Goal: Task Accomplishment & Management: Manage account settings

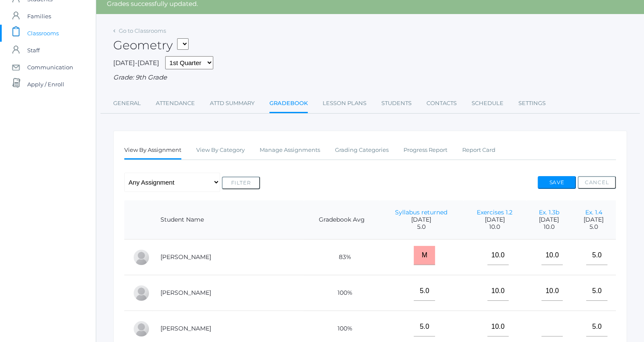
scroll to position [29, 0]
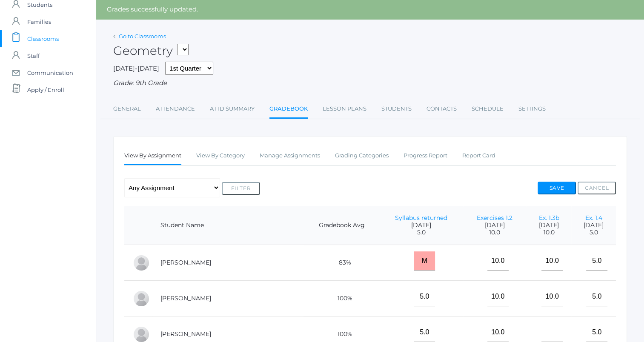
click at [141, 33] on link "Go to Classrooms" at bounding box center [142, 36] width 47 height 7
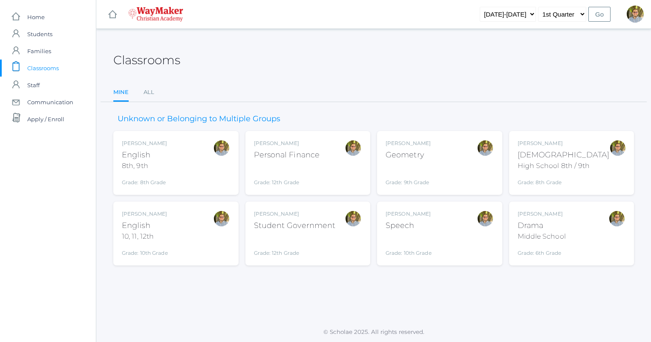
click at [592, 156] on div "Kylen Braileanu Bible High School 8th / 9th Grade: 8th Grade HSBIBLE" at bounding box center [571, 163] width 108 height 47
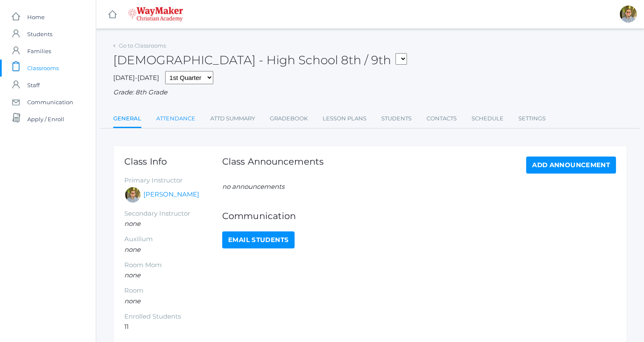
click at [188, 119] on link "Attendance" at bounding box center [175, 118] width 39 height 17
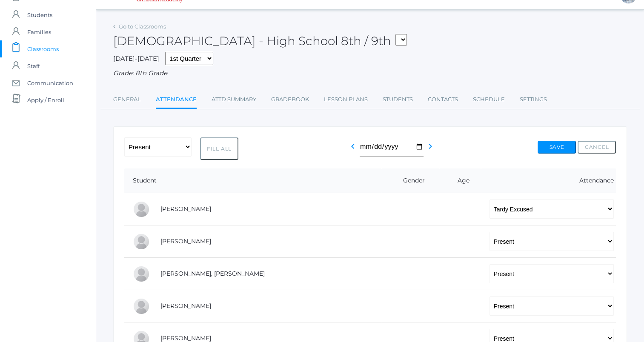
scroll to position [17, 0]
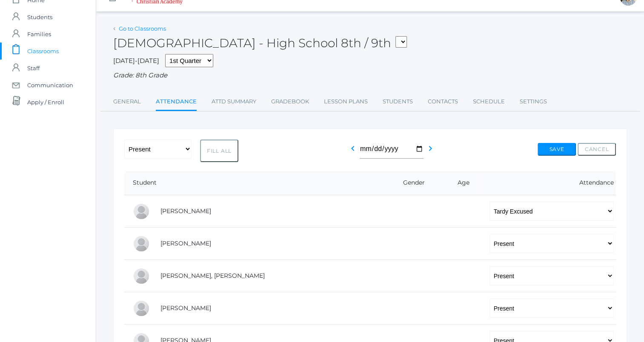
click at [158, 29] on link "Go to Classrooms" at bounding box center [142, 28] width 47 height 7
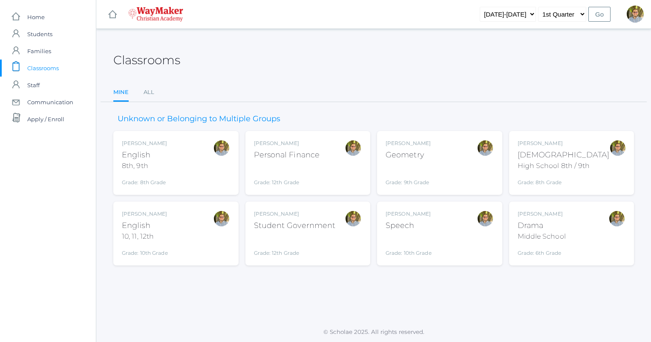
click at [192, 181] on div "Kylen Braileanu English 8th, 9th Grade: 8th Grade 08ENGLISH" at bounding box center [176, 163] width 108 height 47
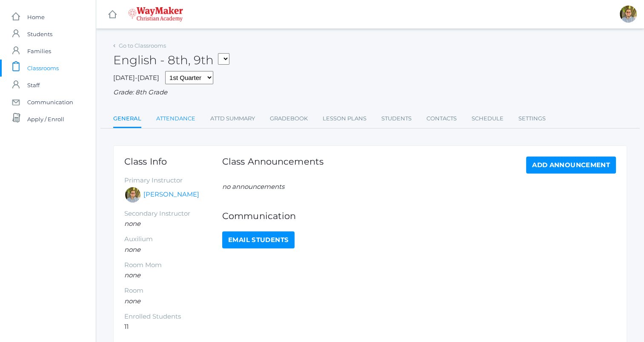
click at [178, 118] on link "Attendance" at bounding box center [175, 118] width 39 height 17
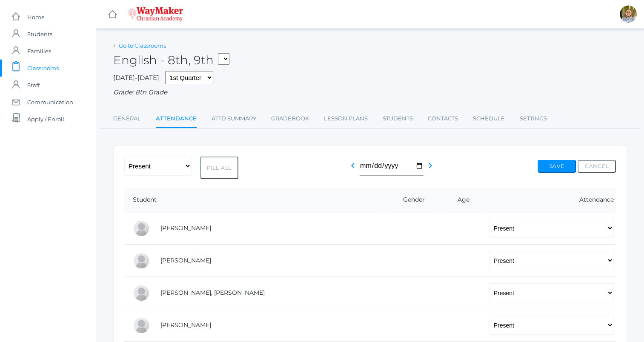
click at [140, 45] on link "Go to Classrooms" at bounding box center [142, 45] width 47 height 7
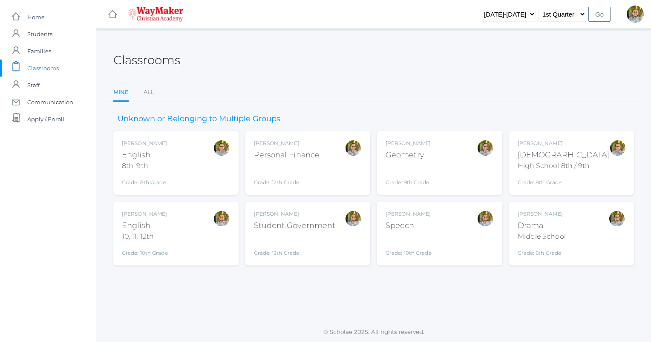
click at [197, 234] on div "Kylen Braileanu English 10, 11, 12th Grade: 10th Grade HSENGLISH" at bounding box center [176, 233] width 108 height 47
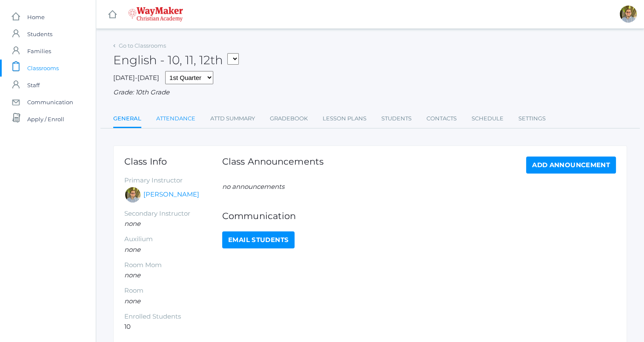
click at [179, 121] on link "Attendance" at bounding box center [175, 118] width 39 height 17
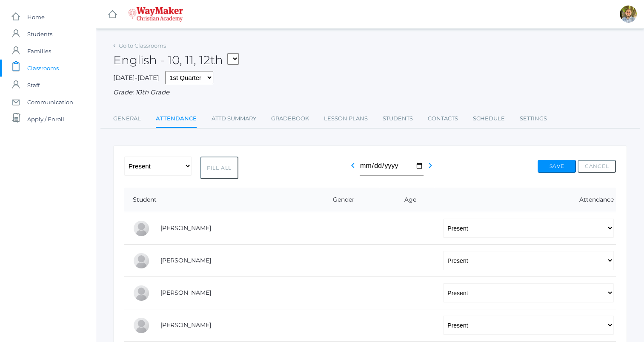
click at [155, 52] on div "English - 10, 11, 12th FINANCE - Personal Finance SG - Student Government THEAT…" at bounding box center [370, 56] width 514 height 32
click at [150, 48] on link "Go to Classrooms" at bounding box center [142, 45] width 47 height 7
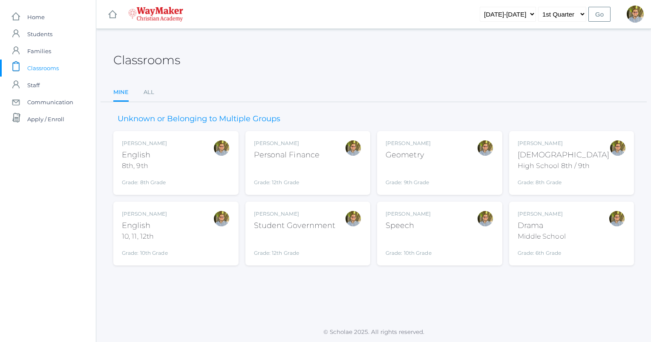
click at [451, 153] on div "[PERSON_NAME] Geometry Grade: 9th Grade GEOM" at bounding box center [439, 163] width 108 height 47
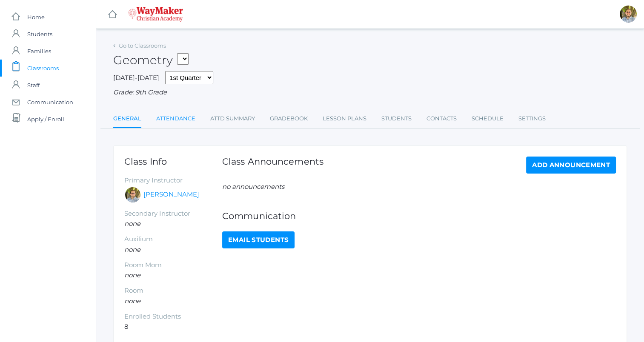
click at [179, 113] on link "Attendance" at bounding box center [175, 118] width 39 height 17
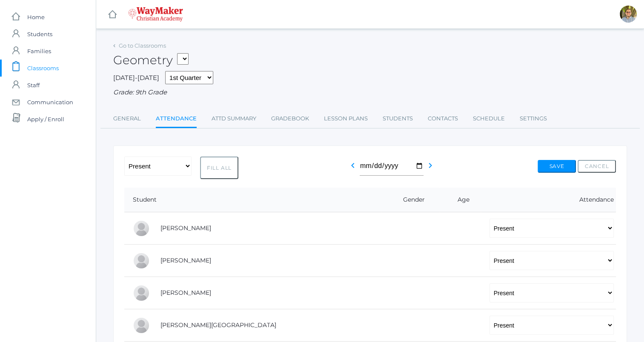
click at [63, 65] on link "icons/clipboard/plain Created with Sketch. Classrooms" at bounding box center [48, 68] width 96 height 17
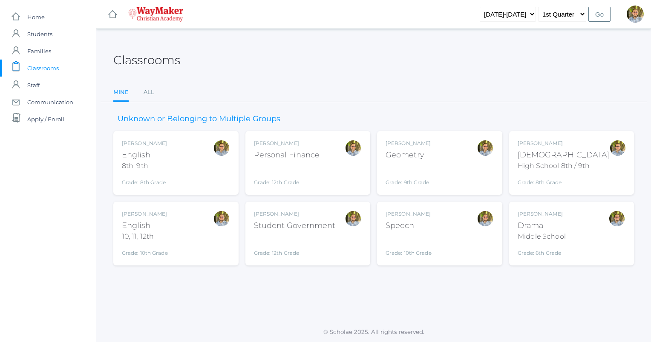
click at [48, 66] on span "Classrooms" at bounding box center [43, 68] width 32 height 17
click at [472, 164] on div "Kylen Braileanu Geometry Grade: 9th Grade GEOM" at bounding box center [439, 163] width 108 height 47
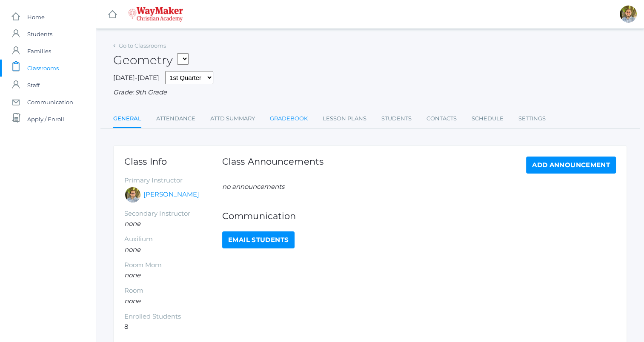
click at [295, 114] on link "Gradebook" at bounding box center [289, 118] width 38 height 17
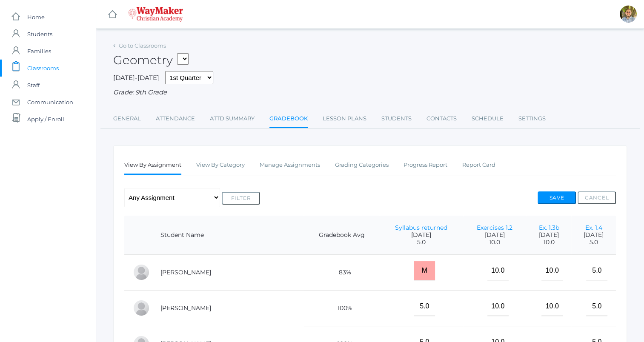
click at [43, 66] on span "Classrooms" at bounding box center [43, 68] width 32 height 17
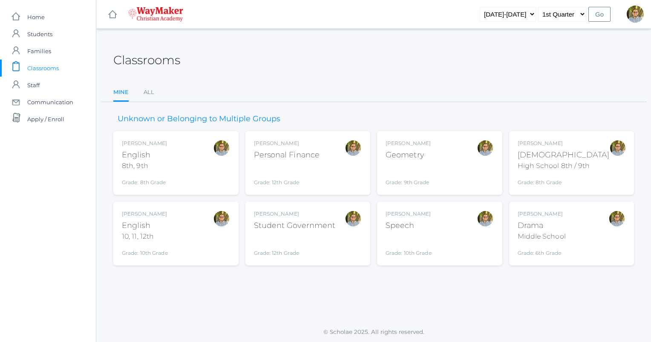
click at [195, 249] on div "Kylen Braileanu English 10, 11, 12th Grade: 10th Grade HSENGLISH" at bounding box center [176, 233] width 108 height 47
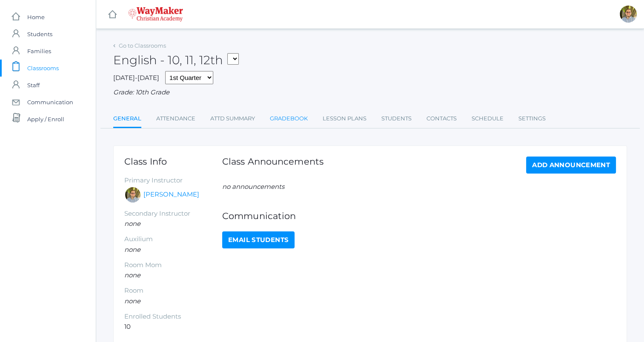
click at [288, 120] on link "Gradebook" at bounding box center [289, 118] width 38 height 17
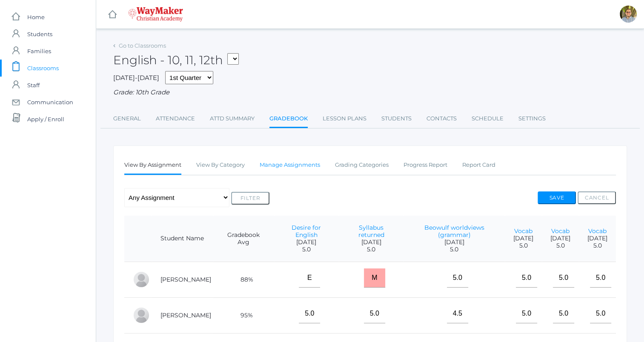
click at [287, 166] on link "Manage Assignments" at bounding box center [290, 165] width 60 height 17
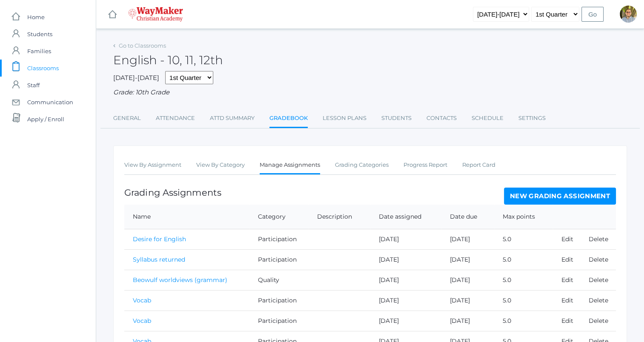
click at [581, 197] on link "New Grading Assignment" at bounding box center [560, 196] width 112 height 17
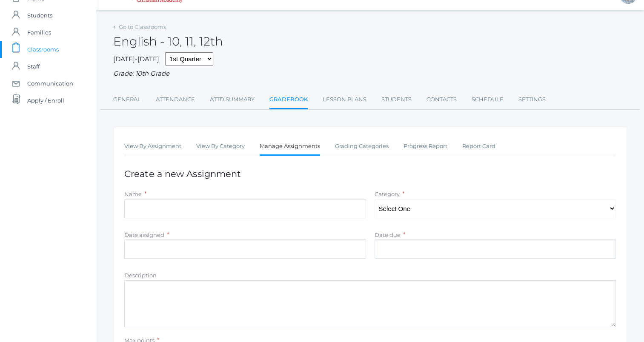
scroll to position [20, 0]
click at [328, 212] on input "Name" at bounding box center [245, 207] width 242 height 19
type input "H"
type input "Building Heorot"
click at [433, 208] on select "Select One Participation Quality Accuracy" at bounding box center [496, 207] width 242 height 19
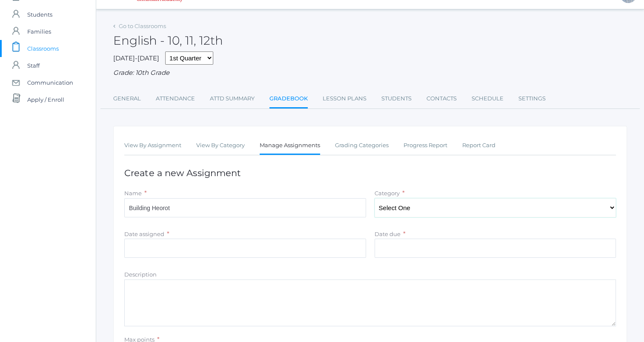
select select "1113"
click at [375, 198] on select "Select One Participation Quality Accuracy" at bounding box center [496, 207] width 242 height 19
click at [397, 246] on input "Date due" at bounding box center [496, 248] width 242 height 19
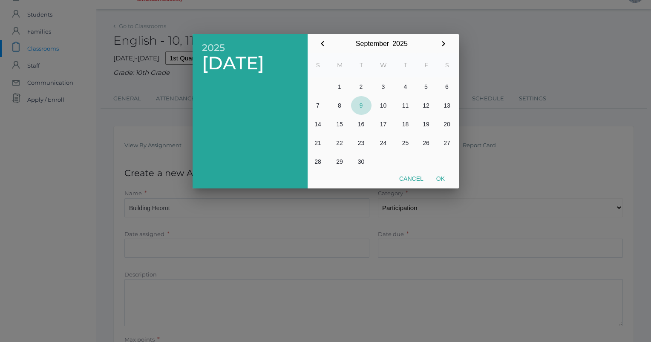
click at [363, 102] on button "9" at bounding box center [361, 105] width 20 height 19
click at [437, 176] on button "Ok" at bounding box center [440, 178] width 21 height 15
type input "[DATE]"
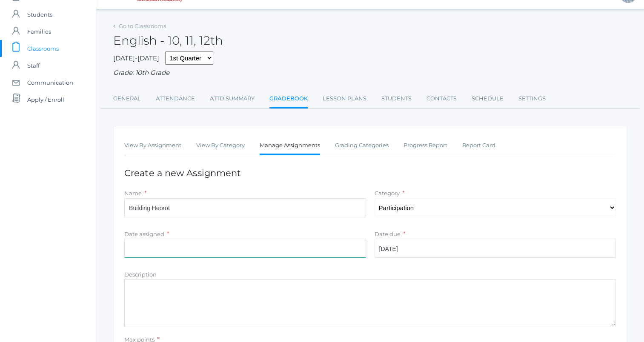
click at [284, 250] on input "Date assigned" at bounding box center [245, 248] width 242 height 19
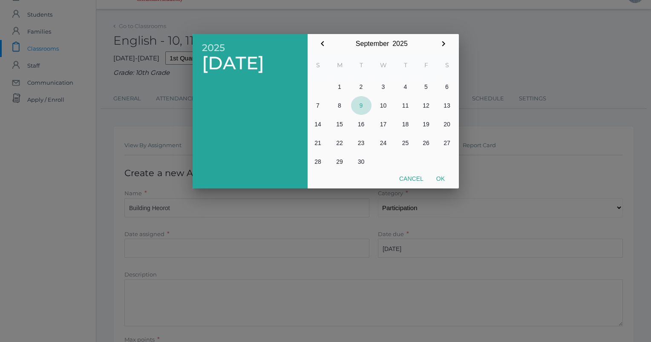
click at [359, 103] on button "9" at bounding box center [361, 105] width 20 height 19
click at [438, 179] on button "Ok" at bounding box center [440, 178] width 21 height 15
type input "[DATE]"
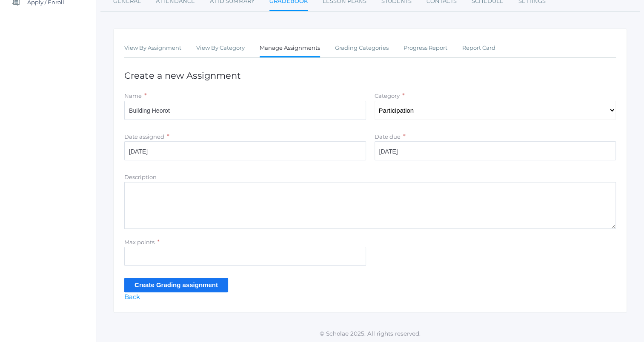
scroll to position [118, 0]
click at [302, 255] on input "Max points" at bounding box center [245, 256] width 242 height 19
type input "5"
click at [210, 282] on input "Create Grading assignment" at bounding box center [176, 285] width 104 height 14
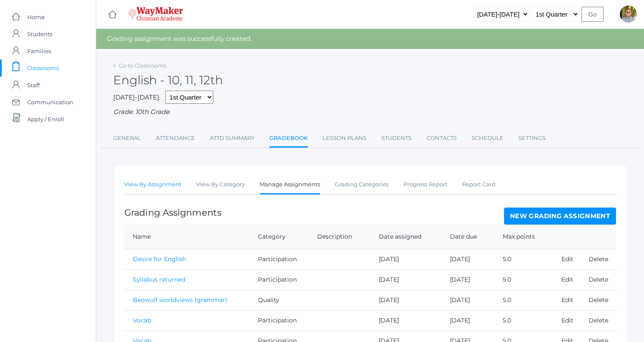
click at [157, 193] on link "View By Assignment" at bounding box center [152, 184] width 57 height 17
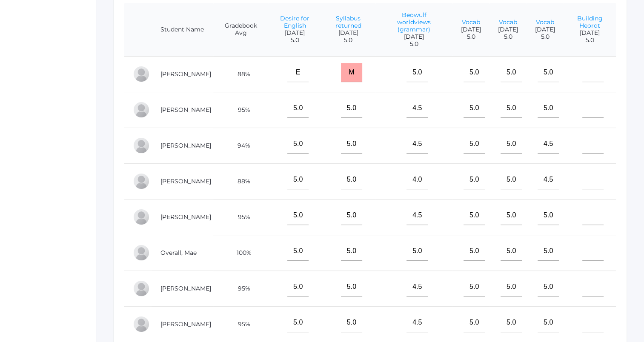
scroll to position [213, 0]
click at [627, 153] on div "Go to Classrooms English - 10, 11, 12th FINANCE - Personal Finance SG - Student…" at bounding box center [370, 103] width 548 height 553
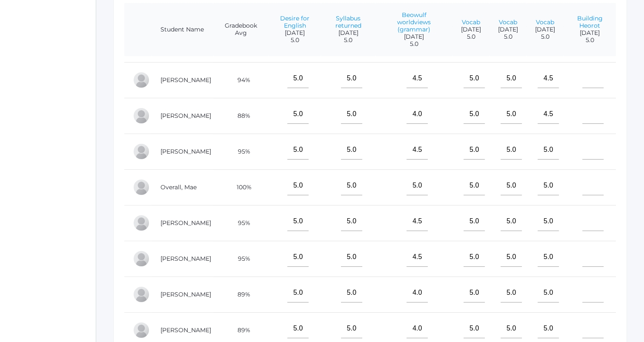
scroll to position [72, 0]
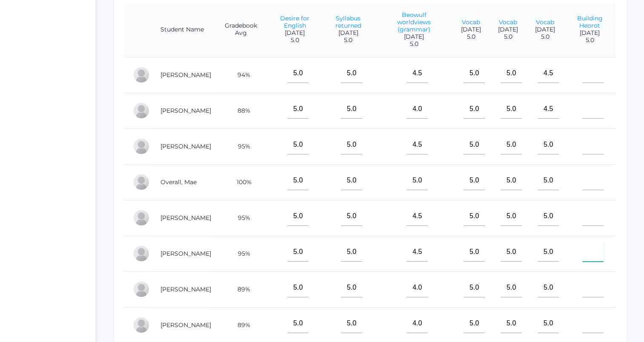
click at [586, 251] on input"] "text" at bounding box center [593, 252] width 21 height 19
type input"] "5"
click at [584, 69] on input"] "text" at bounding box center [593, 73] width 21 height 19
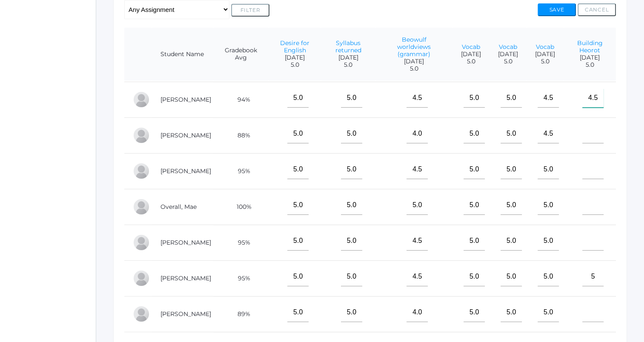
scroll to position [185, 0]
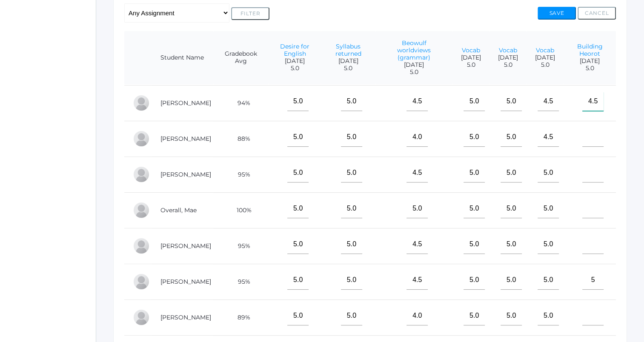
type input"] "4.5"
click at [564, 9] on button "Save" at bounding box center [557, 13] width 38 height 13
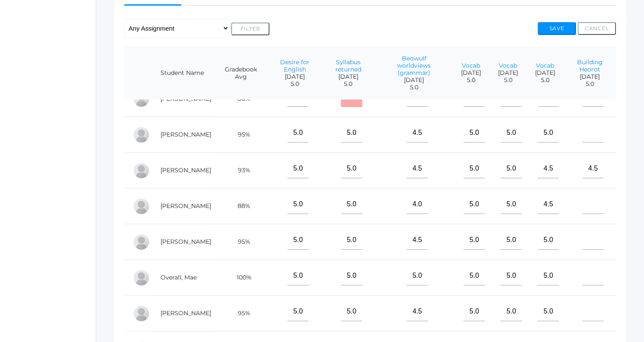
scroll to position [23, 0]
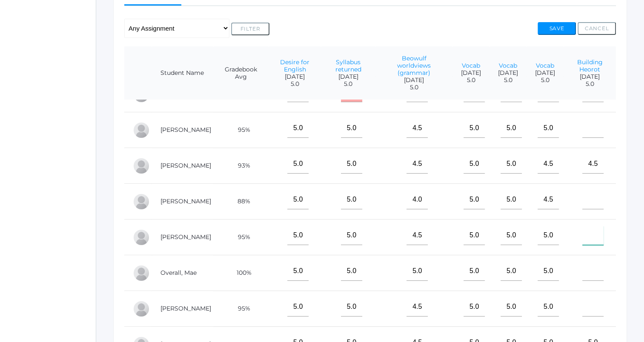
click at [590, 239] on input"] "text" at bounding box center [593, 235] width 21 height 19
type input"] "5"
click at [550, 29] on button "Save" at bounding box center [557, 28] width 38 height 13
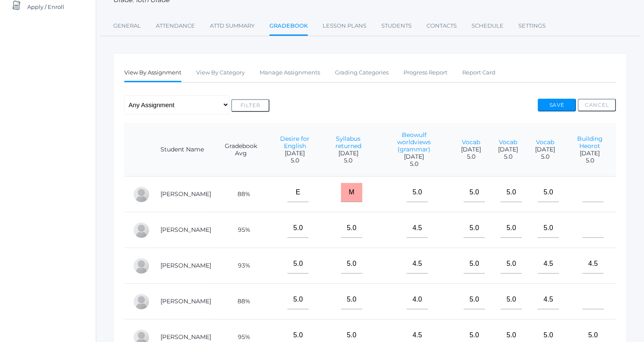
scroll to position [112, 0]
click at [590, 191] on input"] "text" at bounding box center [593, 192] width 21 height 19
type input"] "5"
click at [557, 104] on button "Save" at bounding box center [557, 105] width 38 height 13
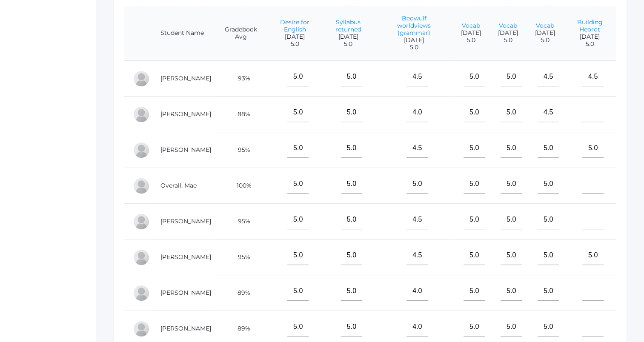
scroll to position [230, 0]
click at [588, 216] on input"] "text" at bounding box center [593, 219] width 21 height 19
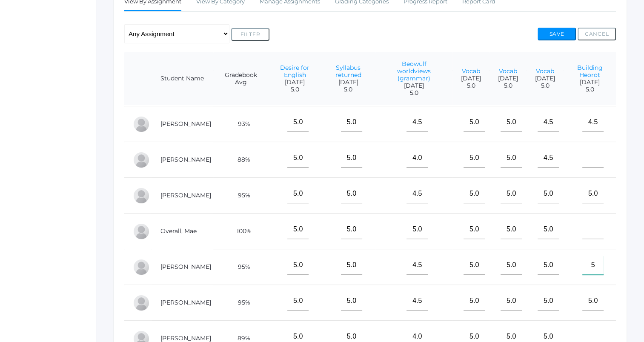
scroll to position [180, 0]
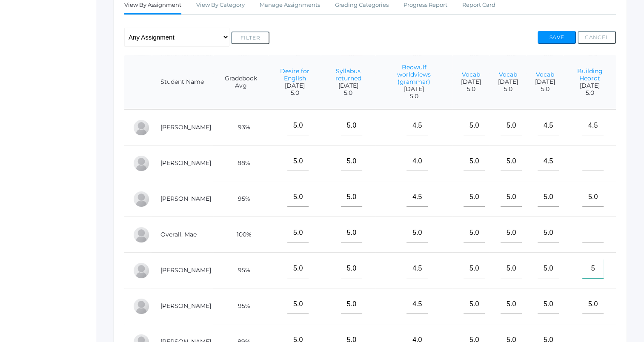
type input"] "5"
click at [560, 41] on button "Save" at bounding box center [557, 37] width 38 height 13
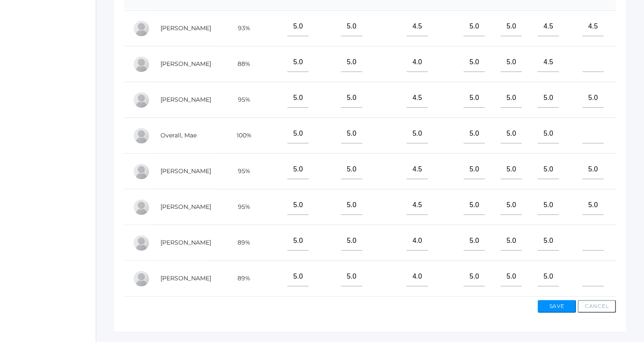
scroll to position [284, 0]
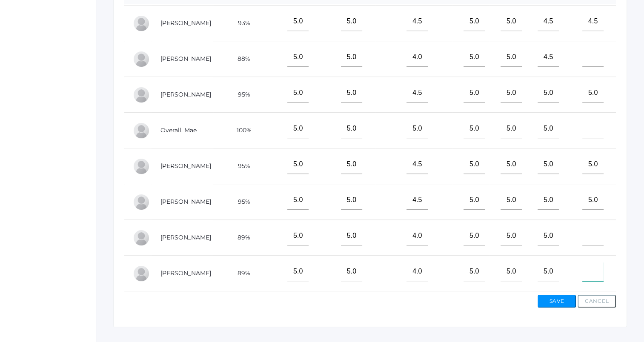
click at [591, 270] on input"] "text" at bounding box center [593, 271] width 21 height 19
type input"] "5"
click at [559, 302] on button "Save" at bounding box center [557, 301] width 38 height 13
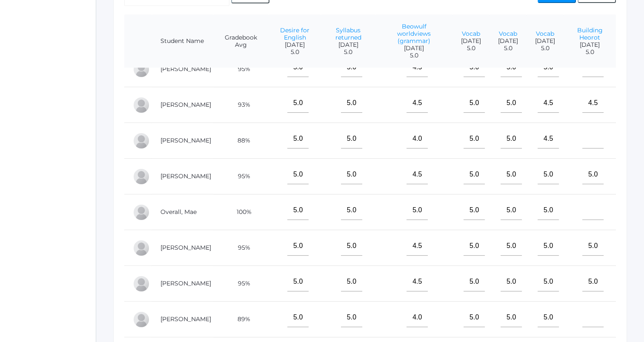
scroll to position [76, 0]
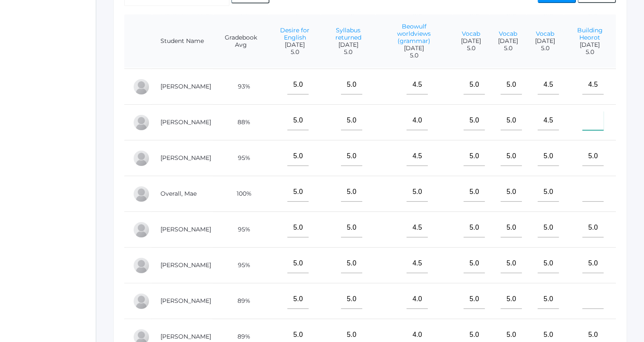
click at [593, 114] on input"] "text" at bounding box center [593, 120] width 21 height 19
type input"] "E"
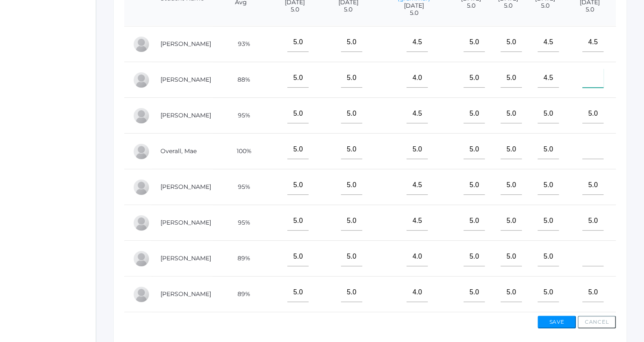
scroll to position [264, 0]
click at [589, 147] on input"] "text" at bounding box center [593, 149] width 21 height 19
type input"] "e"
click at [560, 324] on button "Save" at bounding box center [557, 322] width 38 height 13
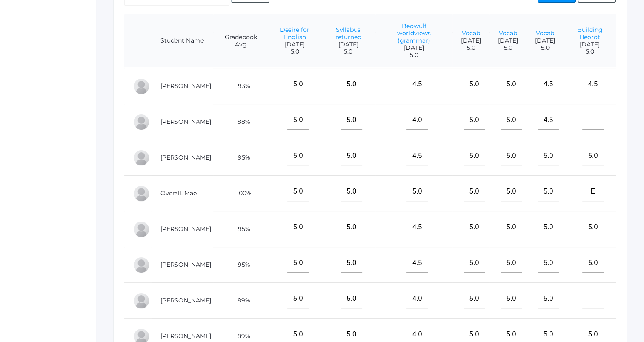
scroll to position [161, 0]
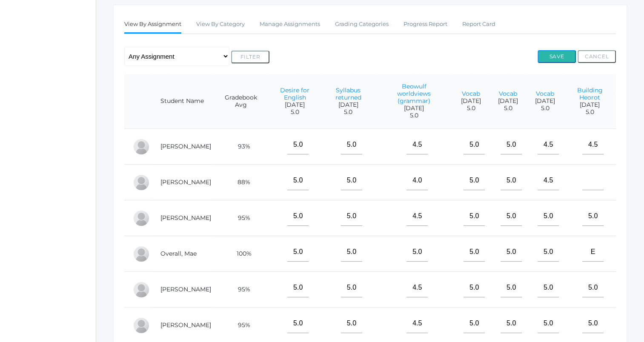
click at [552, 57] on button "Save" at bounding box center [557, 56] width 38 height 13
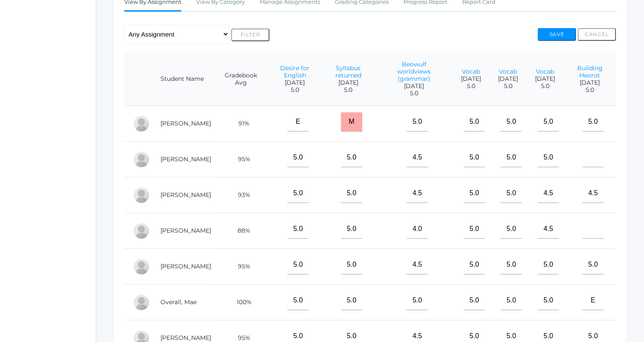
scroll to position [184, 0]
click at [587, 163] on input"] "text" at bounding box center [593, 157] width 21 height 19
type input"] "M"
click at [584, 230] on input"] "text" at bounding box center [593, 228] width 21 height 19
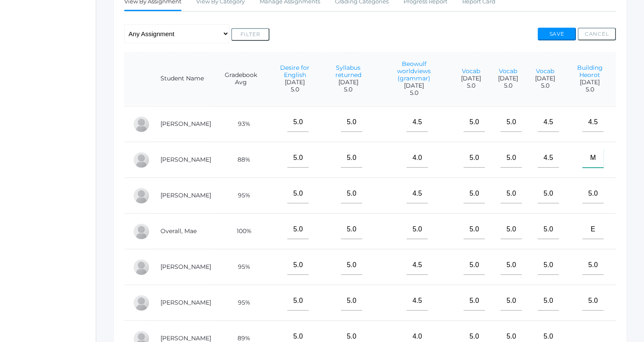
type input"] "M"
click at [586, 336] on input"] "text" at bounding box center [593, 337] width 21 height 19
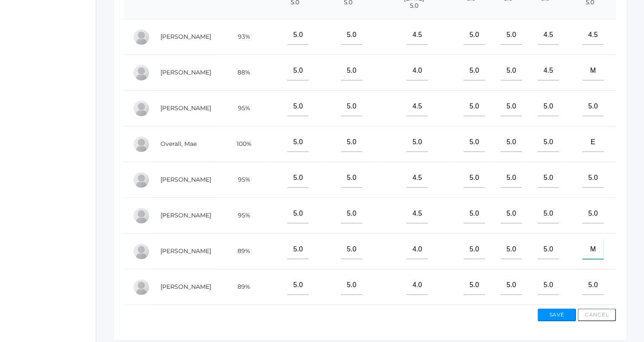
type input"] "M"
click at [559, 314] on button "Save" at bounding box center [557, 315] width 38 height 13
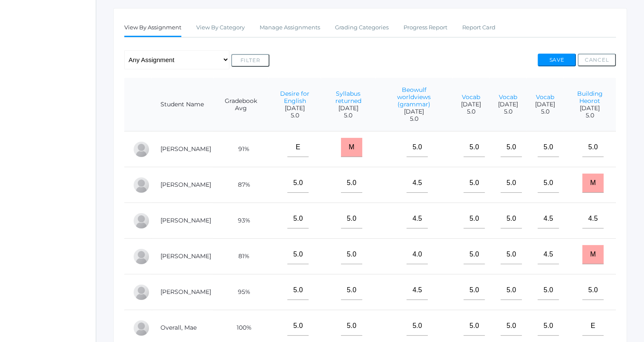
scroll to position [161, 0]
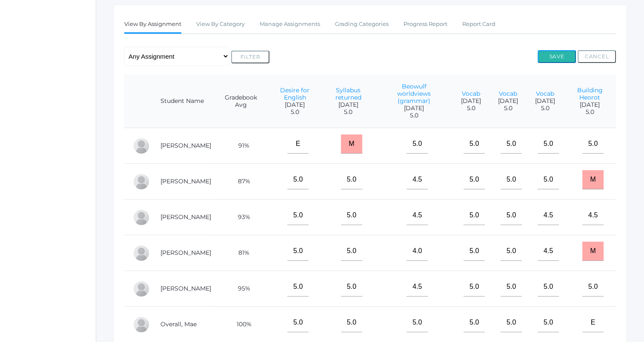
click at [548, 53] on button "Save" at bounding box center [557, 56] width 38 height 13
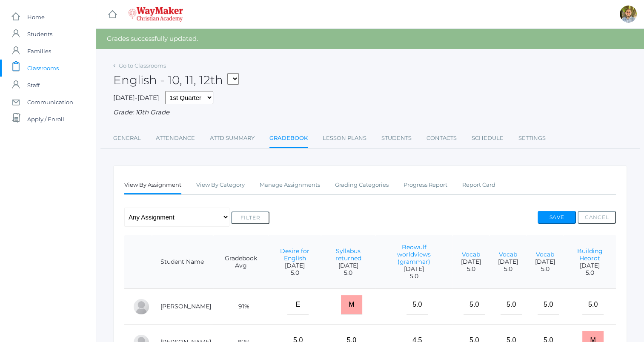
click at [54, 65] on span "Classrooms" at bounding box center [43, 68] width 32 height 17
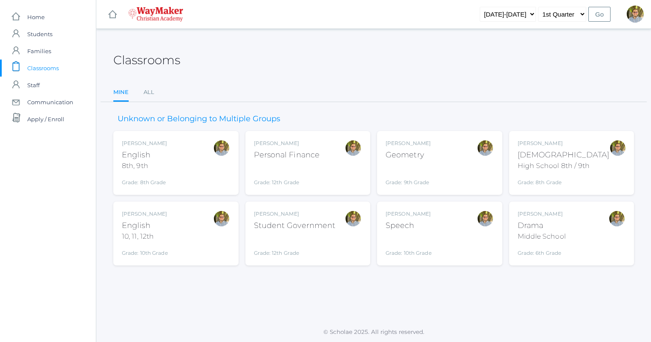
click at [186, 165] on div "Kylen Braileanu English 8th, 9th Grade: 8th Grade 08ENGLISH" at bounding box center [176, 163] width 108 height 47
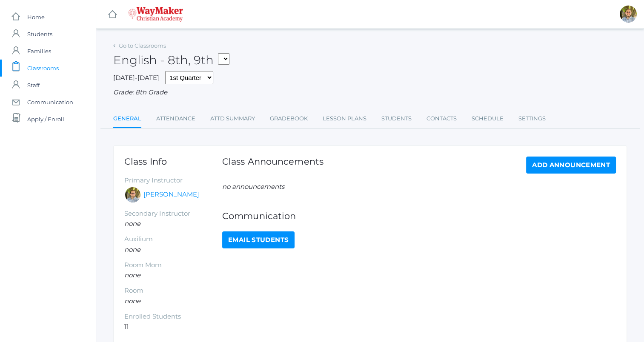
click at [286, 110] on div "Go to Classrooms English - 8th, 9th FINANCE - Personal Finance SG - Student Gov…" at bounding box center [370, 84] width 514 height 89
click at [285, 118] on link "Gradebook" at bounding box center [289, 118] width 38 height 17
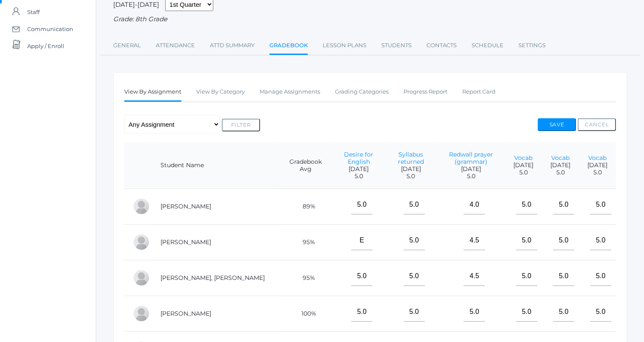
scroll to position [44, 0]
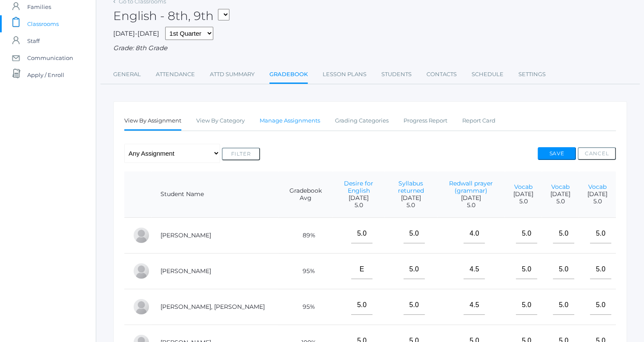
click at [295, 120] on link "Manage Assignments" at bounding box center [290, 120] width 60 height 17
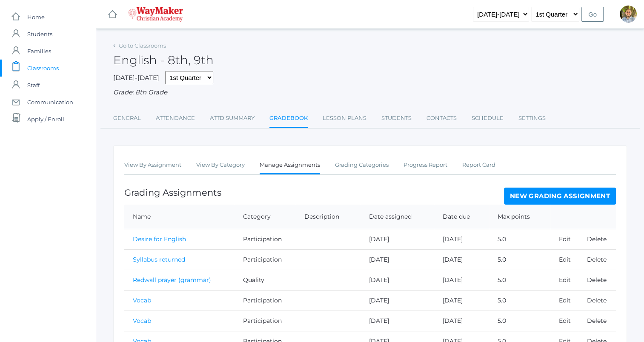
click at [567, 195] on link "New Grading Assignment" at bounding box center [560, 196] width 112 height 17
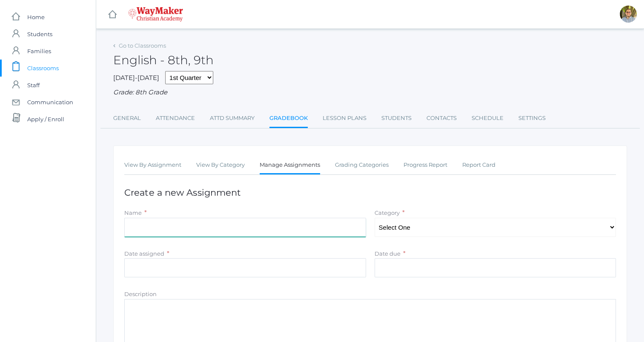
click at [352, 227] on input "Name" at bounding box center [245, 227] width 242 height 19
click at [322, 228] on input "OA: Matthias expectations" at bounding box center [245, 227] width 242 height 19
type input "OA: Matthias expectations (grammar)"
click at [425, 227] on select "Select One Accuracy Quality Participation" at bounding box center [496, 227] width 242 height 19
select select "1067"
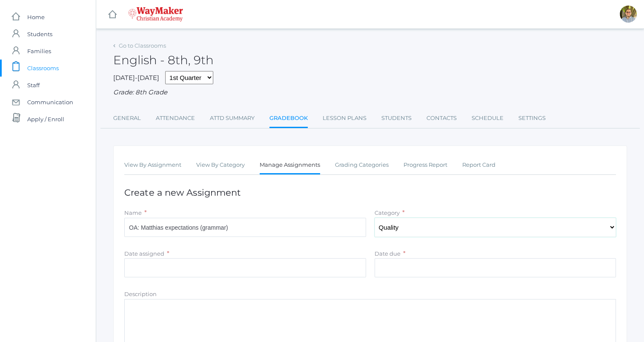
click at [375, 218] on select "Select One Accuracy Quality Participation" at bounding box center [496, 227] width 242 height 19
click at [320, 272] on input "Date assigned" at bounding box center [245, 268] width 242 height 19
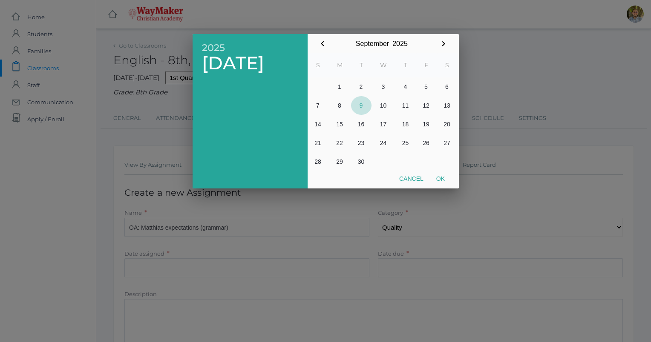
click at [361, 105] on button "9" at bounding box center [361, 105] width 20 height 19
click at [445, 182] on button "Ok" at bounding box center [440, 178] width 21 height 15
type input "[DATE]"
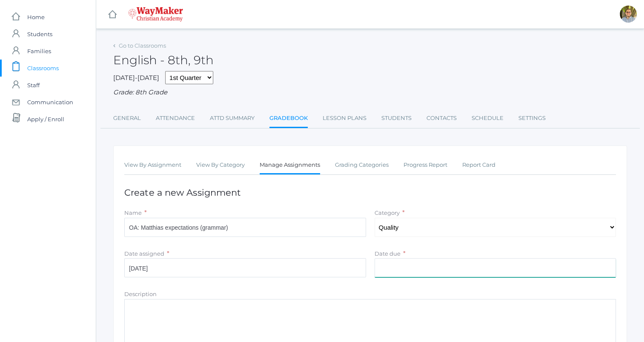
click at [447, 261] on input "Date due" at bounding box center [496, 268] width 242 height 19
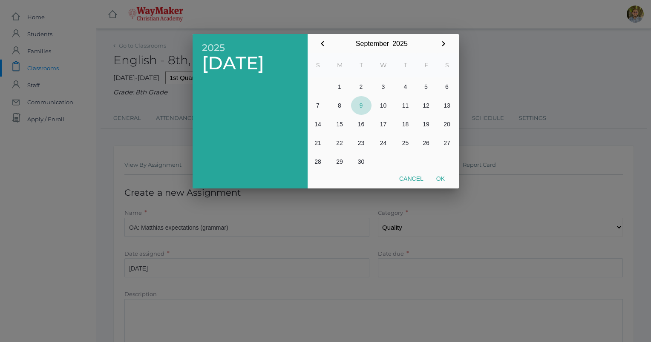
click at [364, 104] on button "9" at bounding box center [361, 105] width 20 height 19
click at [444, 176] on button "Ok" at bounding box center [440, 178] width 21 height 15
type input "[DATE]"
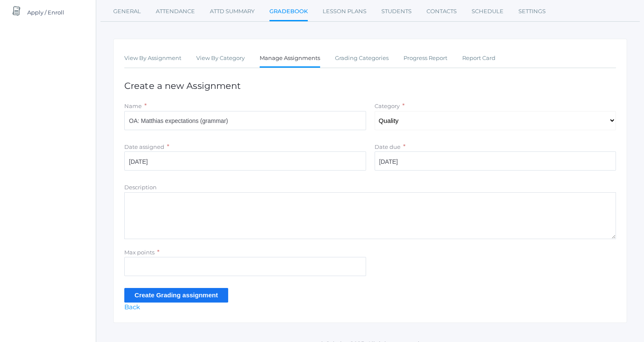
scroll to position [110, 0]
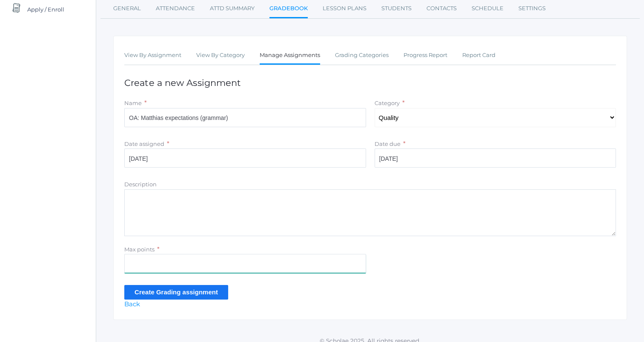
click at [276, 268] on input "Max points" at bounding box center [245, 263] width 242 height 19
type input "5"
click at [215, 295] on input "Create Grading assignment" at bounding box center [176, 292] width 104 height 14
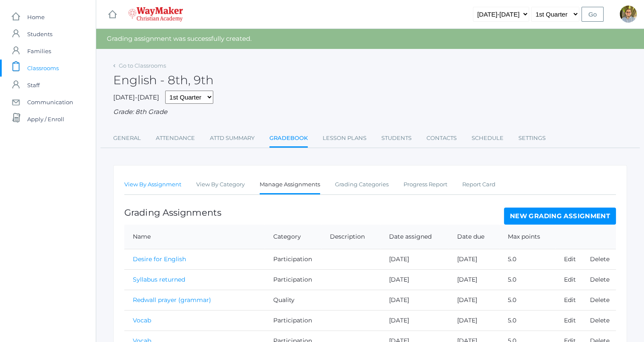
click at [151, 185] on link "View By Assignment" at bounding box center [152, 184] width 57 height 17
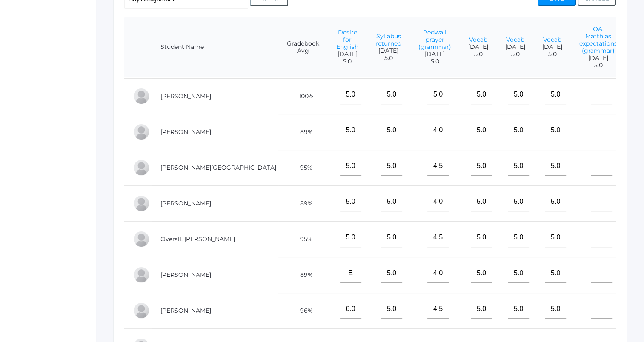
scroll to position [119, 0]
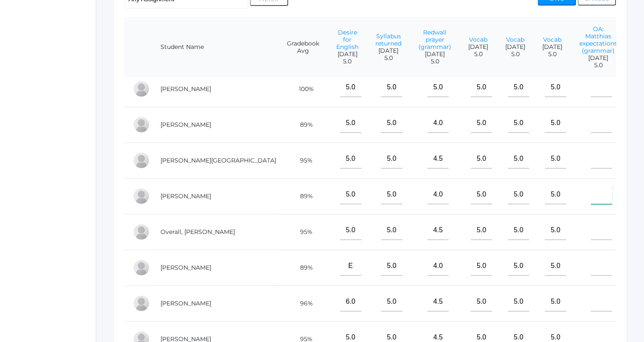
click at [591, 190] on input"] "text" at bounding box center [601, 194] width 21 height 19
type input"] "4.5"
click at [591, 232] on input"] "text" at bounding box center [601, 230] width 21 height 19
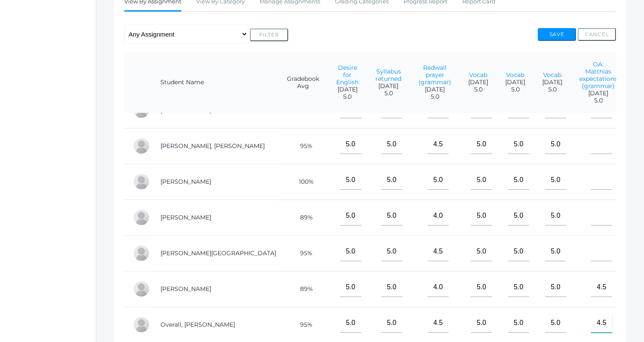
scroll to position [163, 0]
type input"] "4.5"
click at [553, 33] on button "Save" at bounding box center [557, 35] width 38 height 13
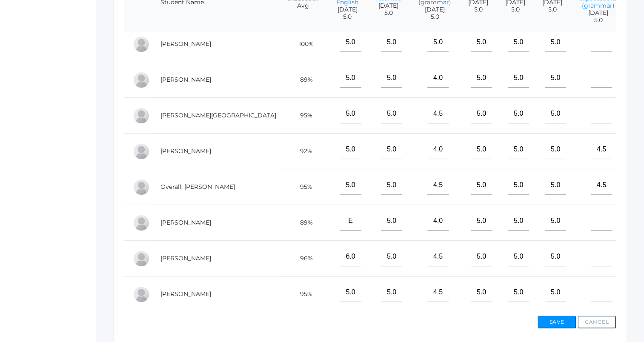
scroll to position [290, 0]
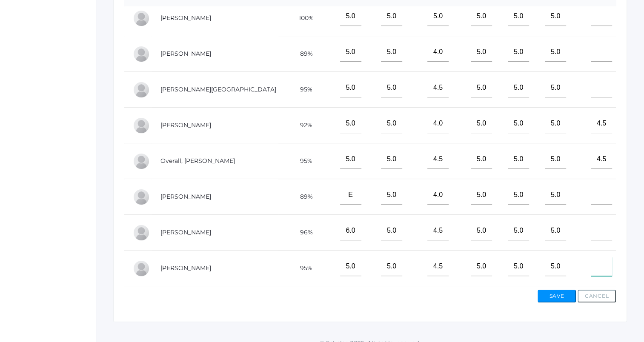
click at [591, 266] on input"] "text" at bounding box center [601, 266] width 21 height 19
type input"] "5"
click at [554, 295] on button "Save" at bounding box center [557, 296] width 38 height 13
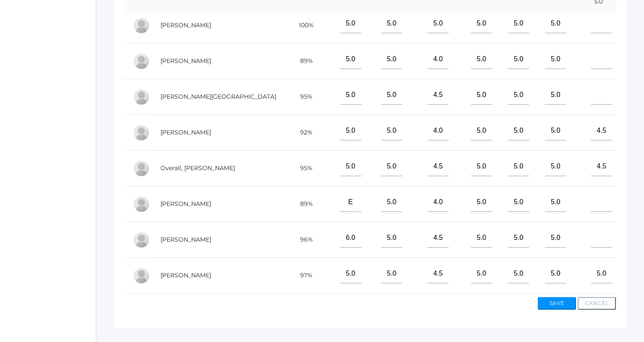
scroll to position [276, 0]
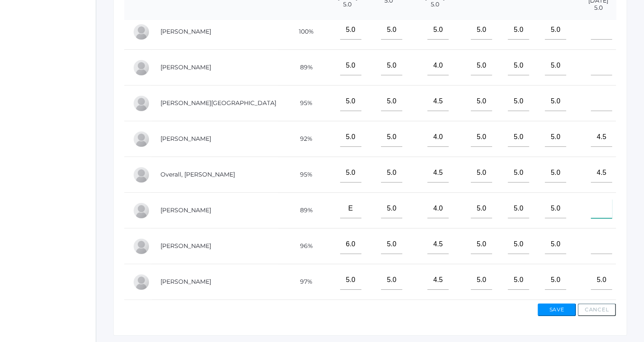
click at [591, 202] on input"] "text" at bounding box center [601, 208] width 21 height 19
type input"] "5"
click at [563, 307] on button "Save" at bounding box center [557, 310] width 38 height 13
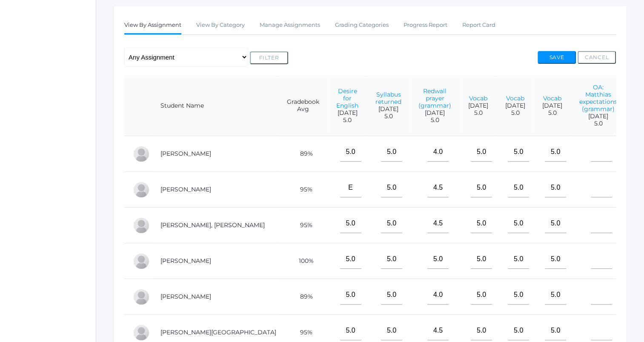
scroll to position [170, 0]
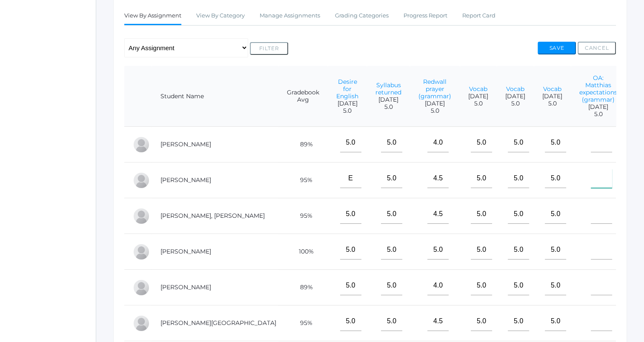
click at [591, 184] on input"] "text" at bounding box center [601, 178] width 21 height 19
type input"] "5"
click at [555, 44] on button "Save" at bounding box center [557, 48] width 38 height 13
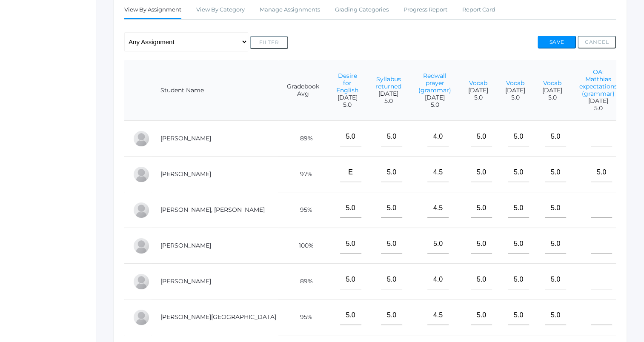
scroll to position [204, 0]
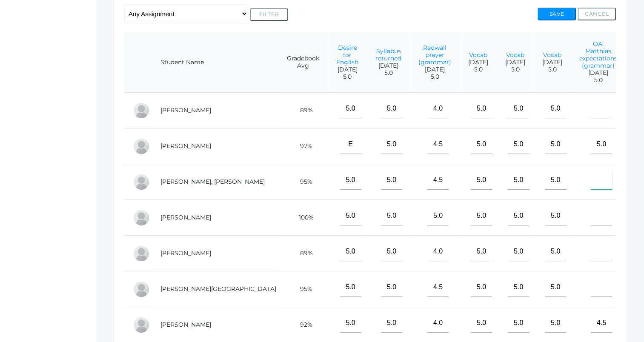
click at [591, 182] on input"] "text" at bounding box center [601, 180] width 21 height 19
type input"] "5"
click at [558, 15] on button "Save" at bounding box center [557, 14] width 38 height 13
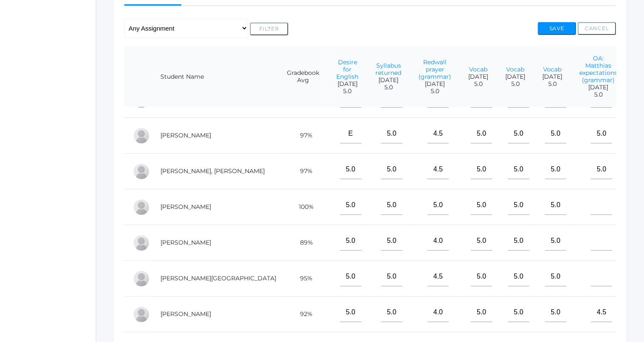
scroll to position [26, 0]
click at [591, 239] on input"] "text" at bounding box center [601, 240] width 21 height 19
type input"] "4.5"
click at [557, 23] on button "Save" at bounding box center [557, 28] width 38 height 13
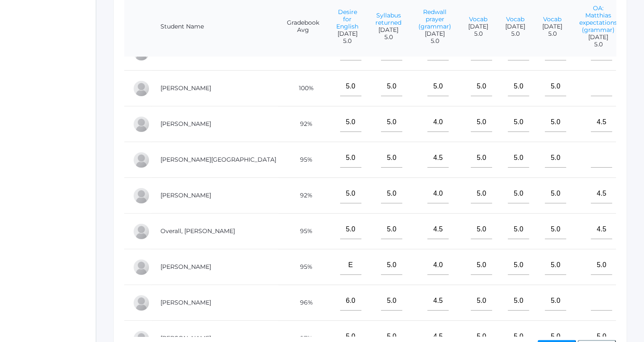
scroll to position [119, 0]
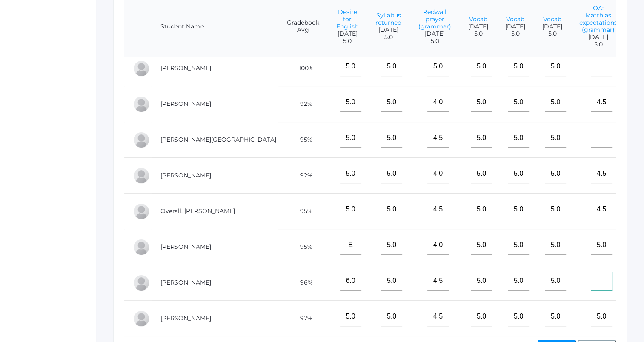
click at [591, 279] on input"] "text" at bounding box center [601, 281] width 21 height 19
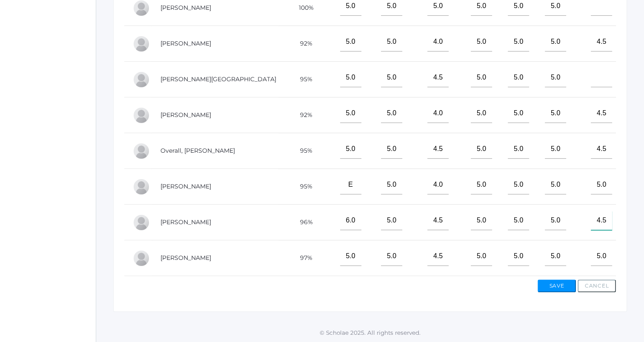
type input"] "4.5"
click at [559, 287] on button "Save" at bounding box center [557, 286] width 38 height 13
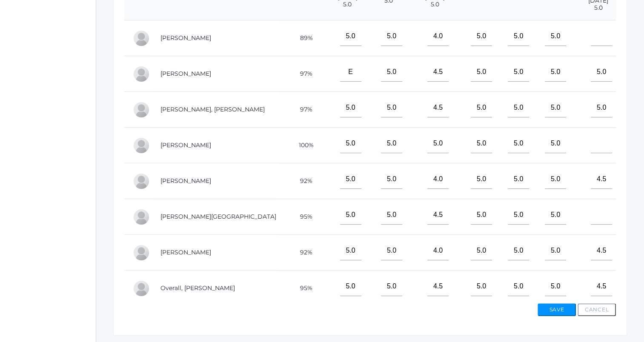
scroll to position [279, 0]
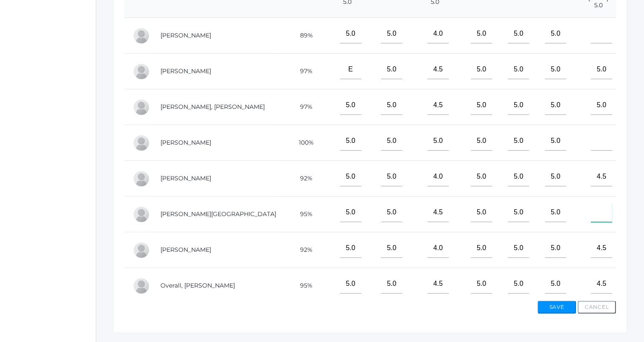
click at [591, 210] on input"] "text" at bounding box center [601, 212] width 21 height 19
type input"] "5"
click at [554, 305] on button "Save" at bounding box center [557, 307] width 38 height 13
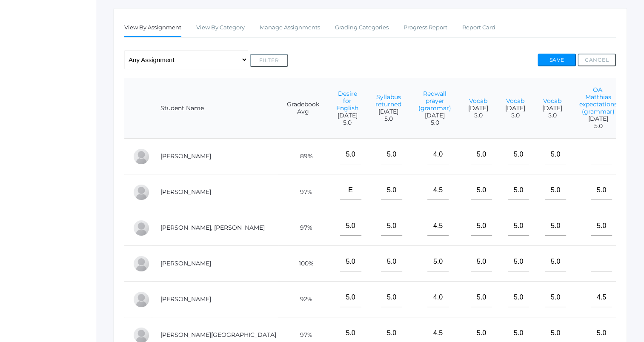
scroll to position [158, 0]
click at [591, 266] on input"] "text" at bounding box center [601, 261] width 21 height 19
type input"] "5"
click at [560, 59] on button "Save" at bounding box center [557, 59] width 38 height 13
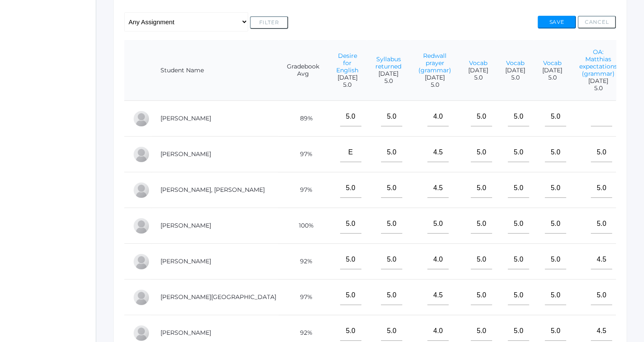
scroll to position [195, 0]
click at [591, 117] on input"] "text" at bounding box center [601, 116] width 21 height 19
type input"] "m"
click at [546, 23] on button "Save" at bounding box center [557, 22] width 38 height 13
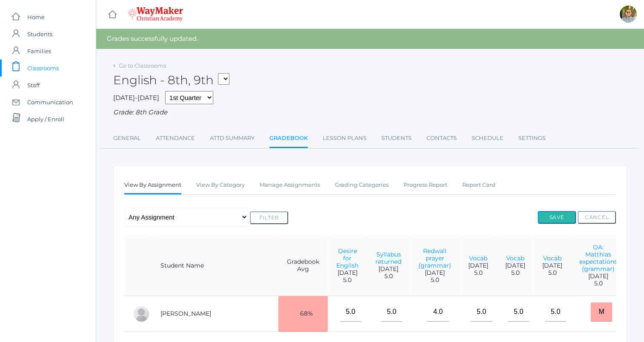
click at [561, 212] on button "Save" at bounding box center [557, 217] width 38 height 13
click at [28, 75] on span "Classrooms" at bounding box center [43, 68] width 32 height 17
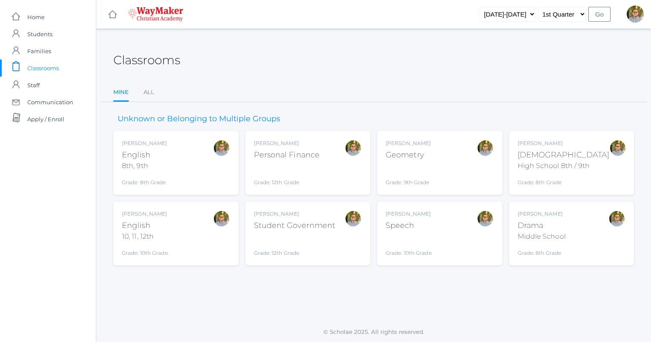
click at [557, 235] on div "Middle School" at bounding box center [541, 237] width 48 height 10
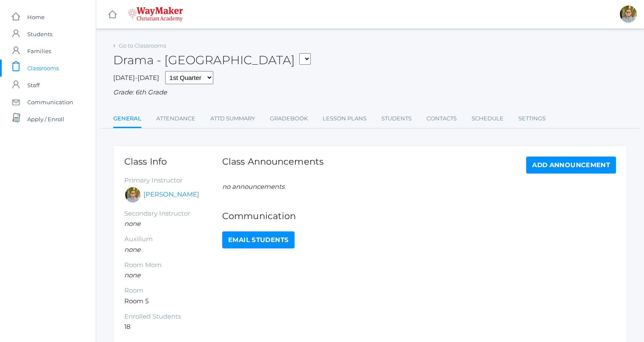
click at [337, 129] on div "Go to Classrooms [GEOGRAPHIC_DATA] FINANCE - Personal Finance SG - Student Gove…" at bounding box center [370, 196] width 514 height 312
click at [339, 128] on li "Lesson Plans" at bounding box center [345, 119] width 44 height 18
click at [342, 121] on link "Lesson Plans" at bounding box center [345, 118] width 44 height 17
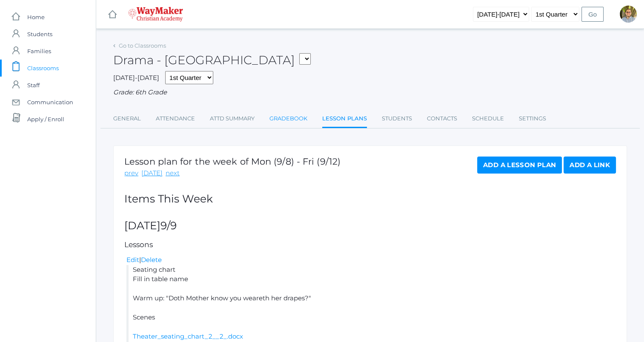
click at [283, 121] on link "Gradebook" at bounding box center [289, 118] width 38 height 17
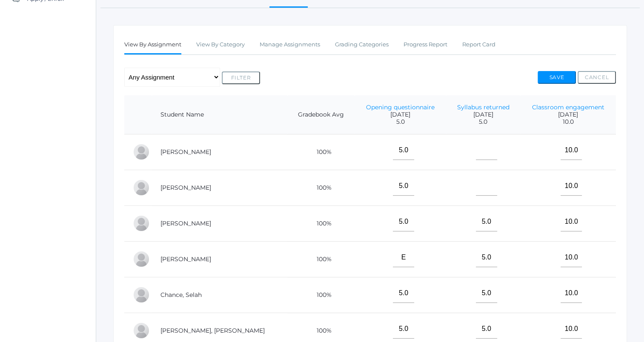
scroll to position [121, 0]
click at [476, 157] on input"] "text" at bounding box center [486, 150] width 21 height 19
type input"] "m"
click at [476, 190] on input"] "text" at bounding box center [486, 185] width 21 height 19
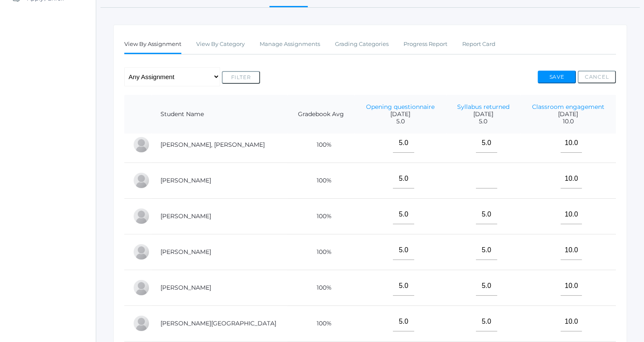
scroll to position [186, 0]
type input"] "m"
click at [476, 181] on input"] "text" at bounding box center [486, 179] width 21 height 19
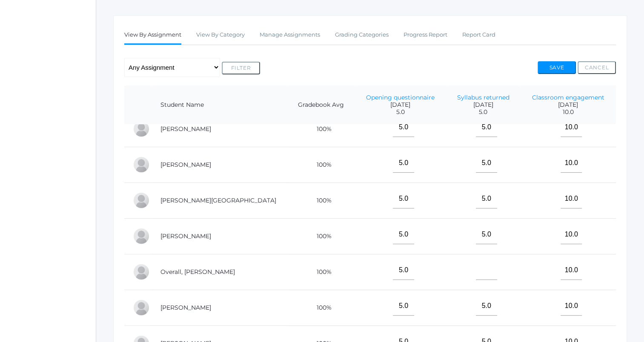
scroll to position [347, 0]
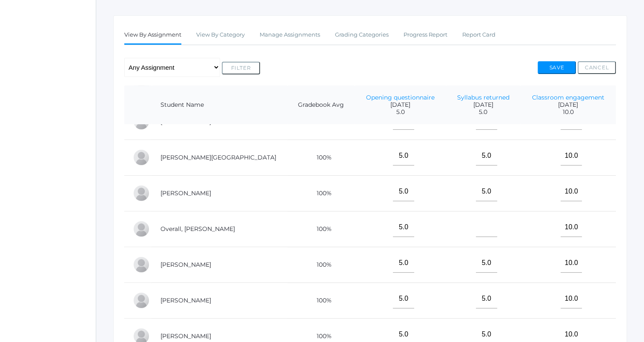
type input"] "m"
click at [476, 229] on input"] "text" at bounding box center [486, 227] width 21 height 19
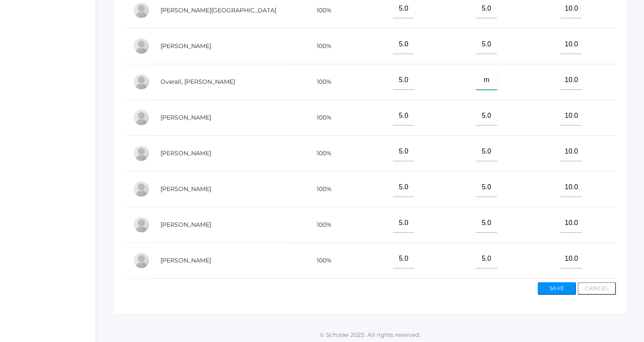
scroll to position [280, 0]
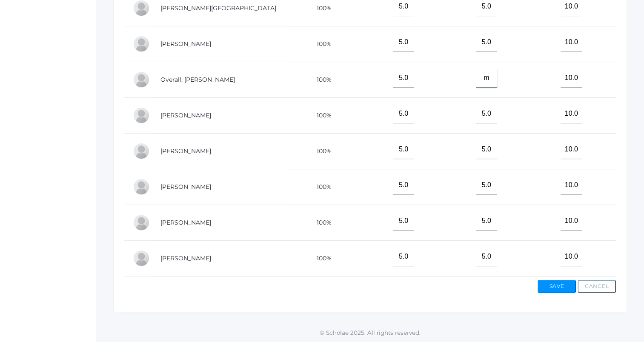
type input"] "m"
click at [566, 288] on button "Save" at bounding box center [557, 286] width 38 height 13
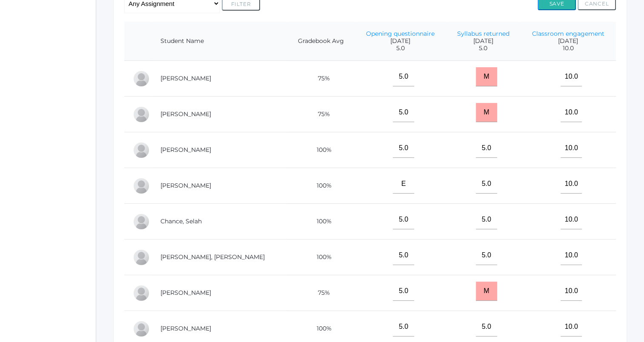
click at [557, 6] on button "Save" at bounding box center [557, 3] width 38 height 13
